Goal: Task Accomplishment & Management: Manage account settings

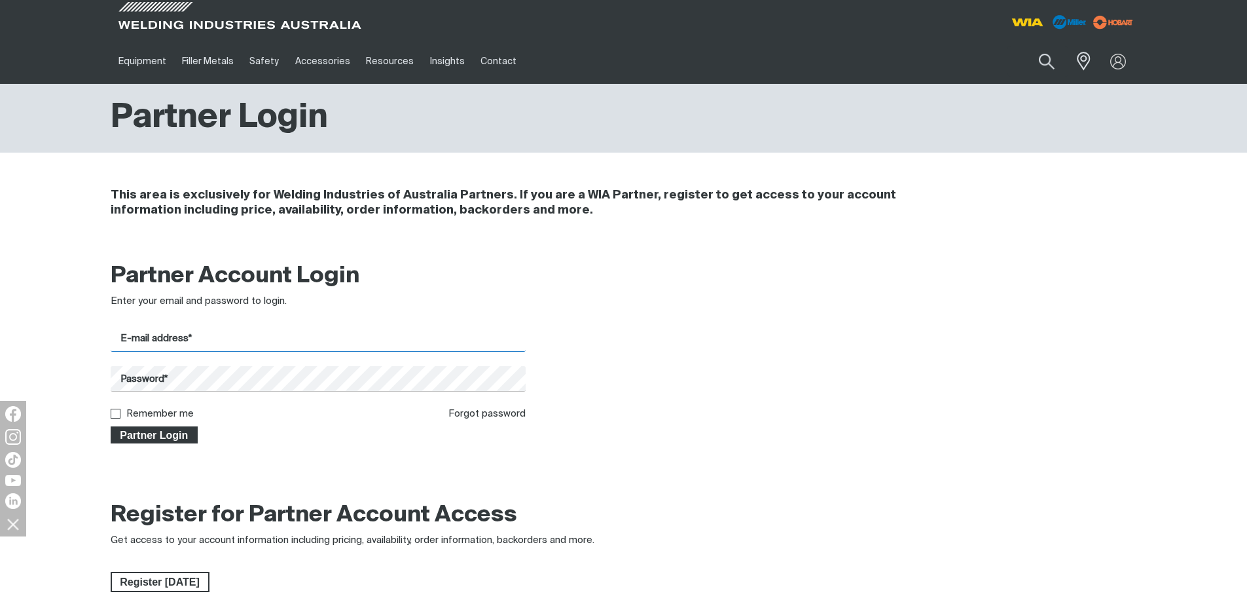
type input "[EMAIL_ADDRESS][DOMAIN_NAME]"
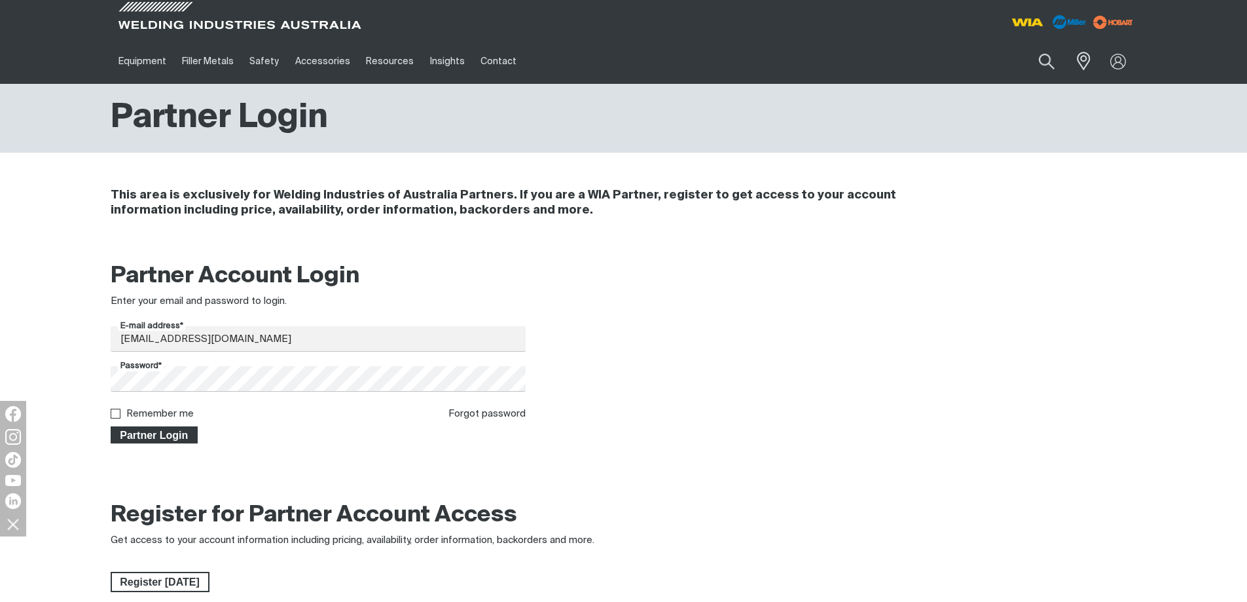
click at [134, 439] on span "Partner Login" at bounding box center [154, 434] width 85 height 17
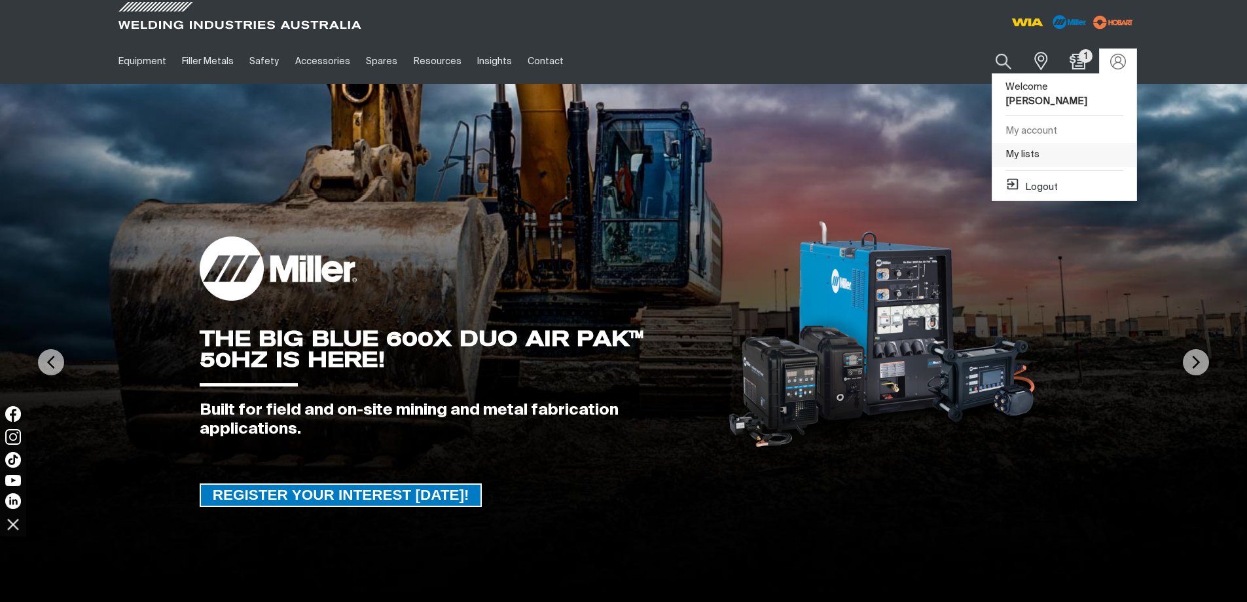
click at [1017, 143] on link "My lists" at bounding box center [1064, 155] width 144 height 24
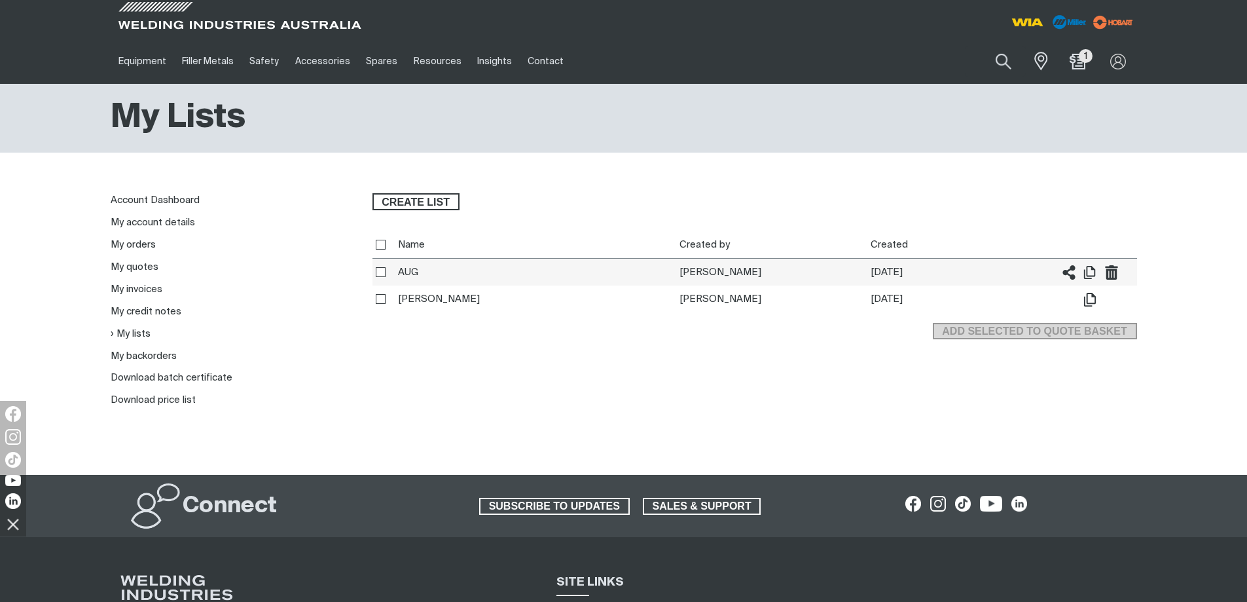
click at [416, 270] on th "AUG" at bounding box center [535, 272] width 281 height 27
